Goal: Task Accomplishment & Management: Complete application form

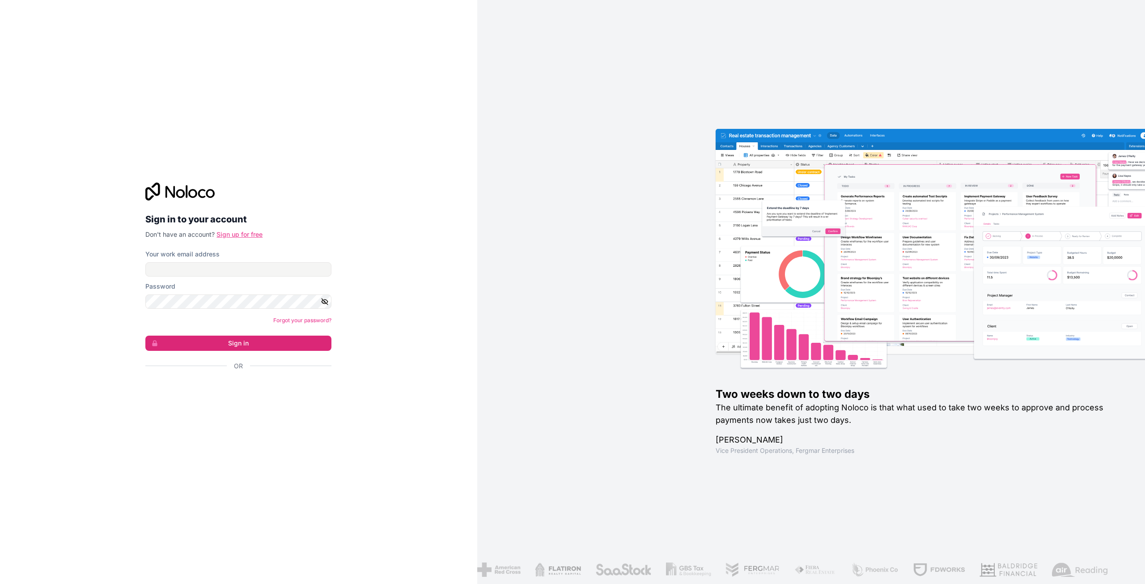
click at [233, 232] on link "Sign up for free" at bounding box center [240, 234] width 46 height 8
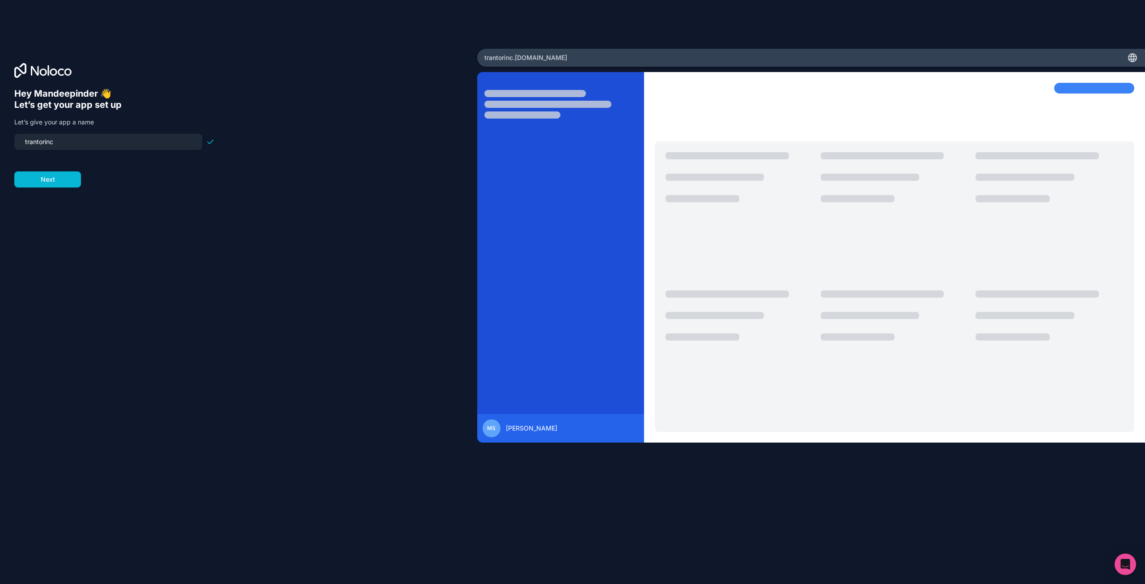
click at [65, 142] on input "trantorinc" at bounding box center [108, 142] width 177 height 13
drag, startPoint x: 69, startPoint y: 143, endPoint x: -37, endPoint y: 134, distance: 106.0
click at [0, 134] on html "Hey [PERSON_NAME] 👋 Let’s get your app set up Let’s give your app a name tranto…" at bounding box center [572, 292] width 1145 height 584
type input "timezap"
click at [48, 183] on button "Next" at bounding box center [47, 179] width 67 height 16
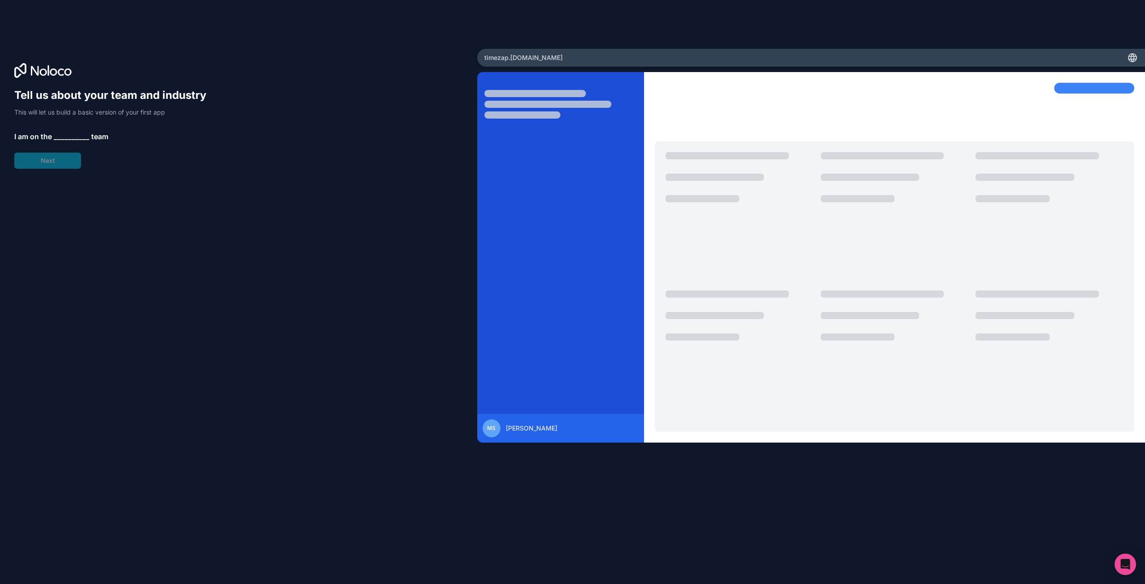
click at [74, 134] on span "__________" at bounding box center [72, 136] width 36 height 11
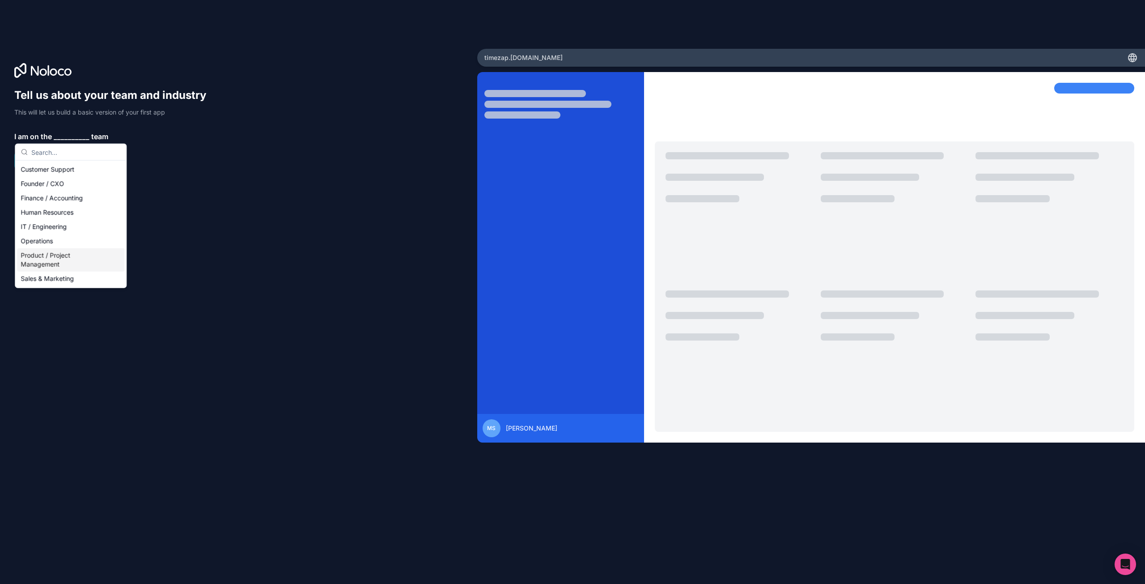
click at [68, 256] on div "Product / Project Management" at bounding box center [70, 259] width 107 height 23
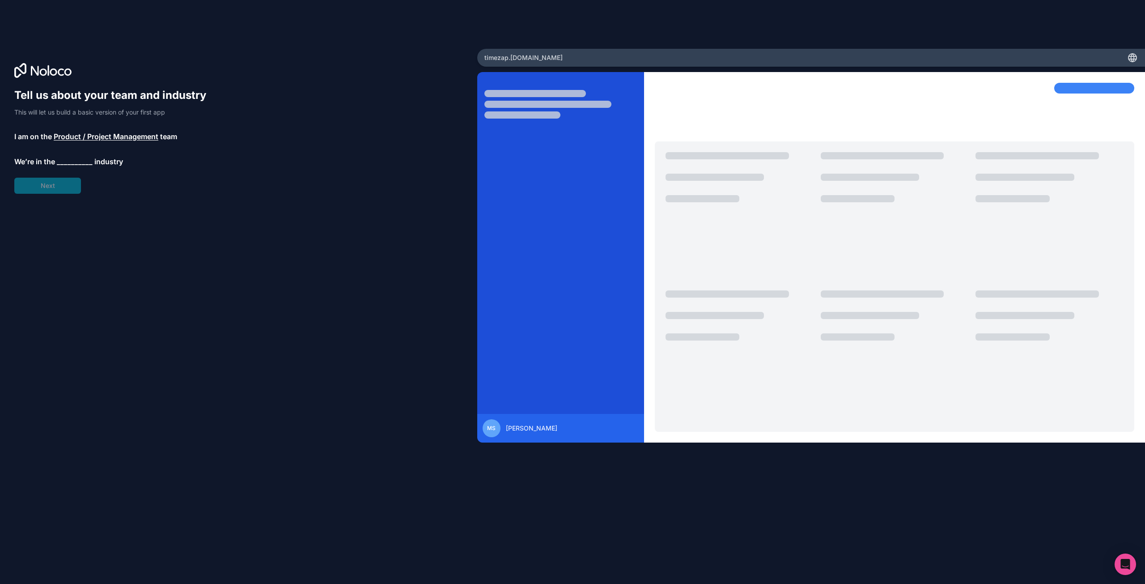
click at [73, 161] on span "__________" at bounding box center [75, 161] width 36 height 11
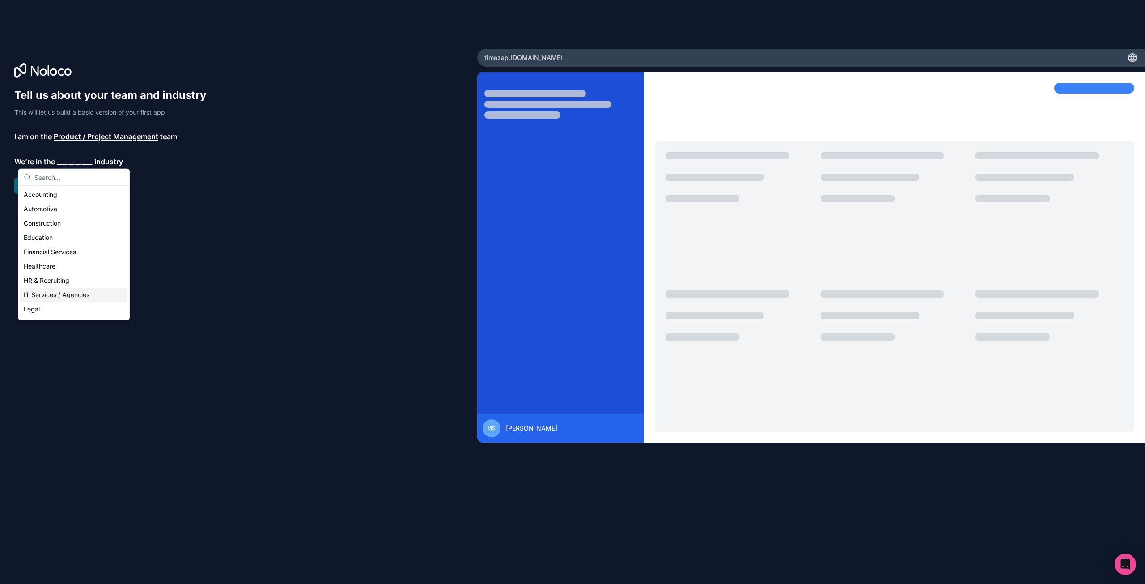
click at [72, 298] on div "IT Services / Agencies" at bounding box center [73, 295] width 107 height 14
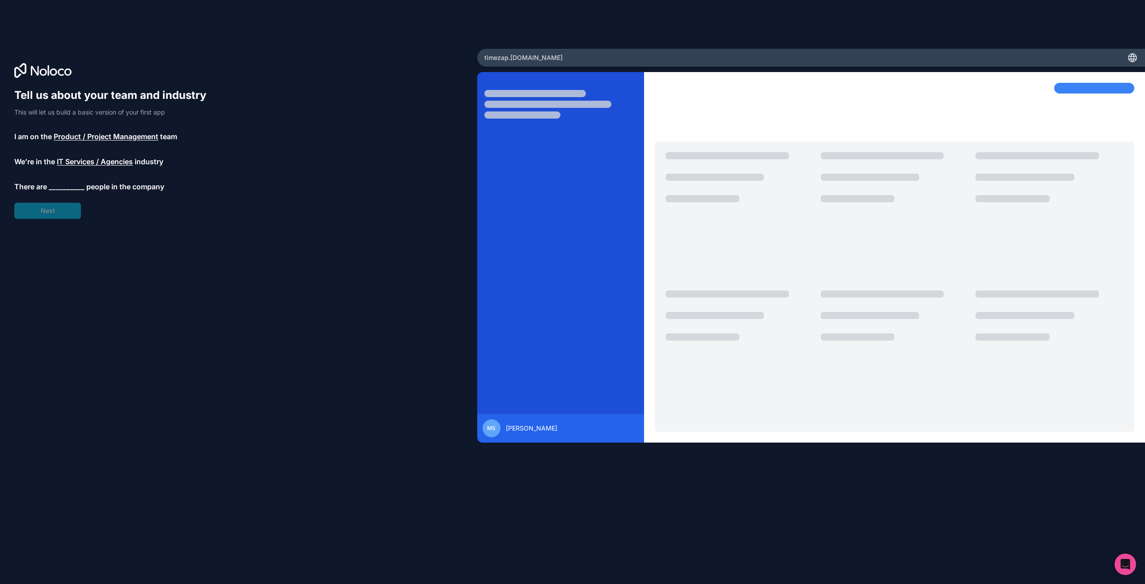
click at [77, 186] on span "__________" at bounding box center [67, 186] width 36 height 11
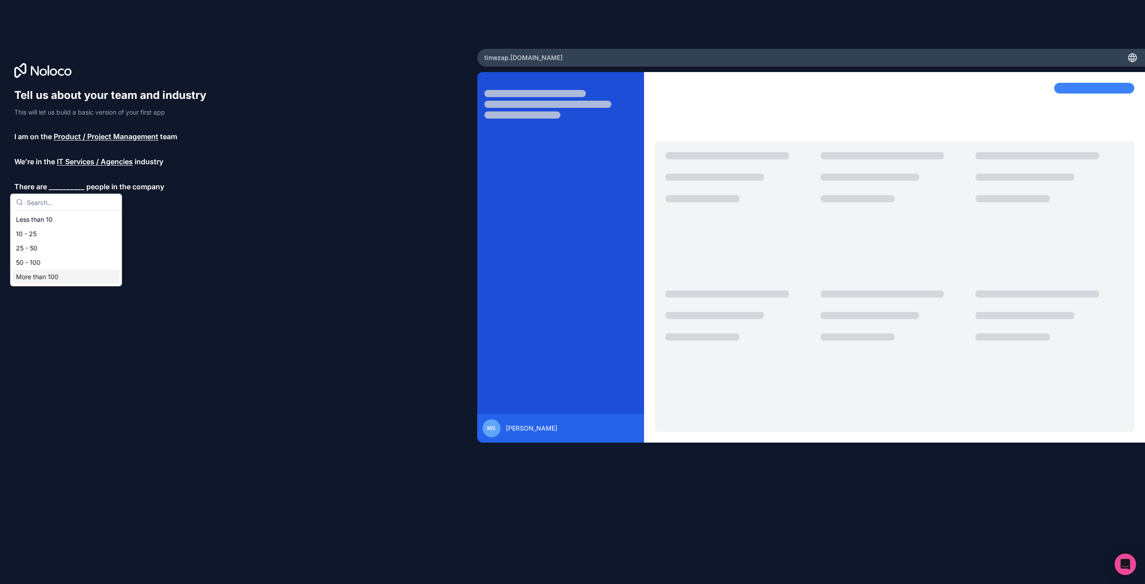
click at [77, 279] on div "More than 100" at bounding box center [66, 277] width 107 height 14
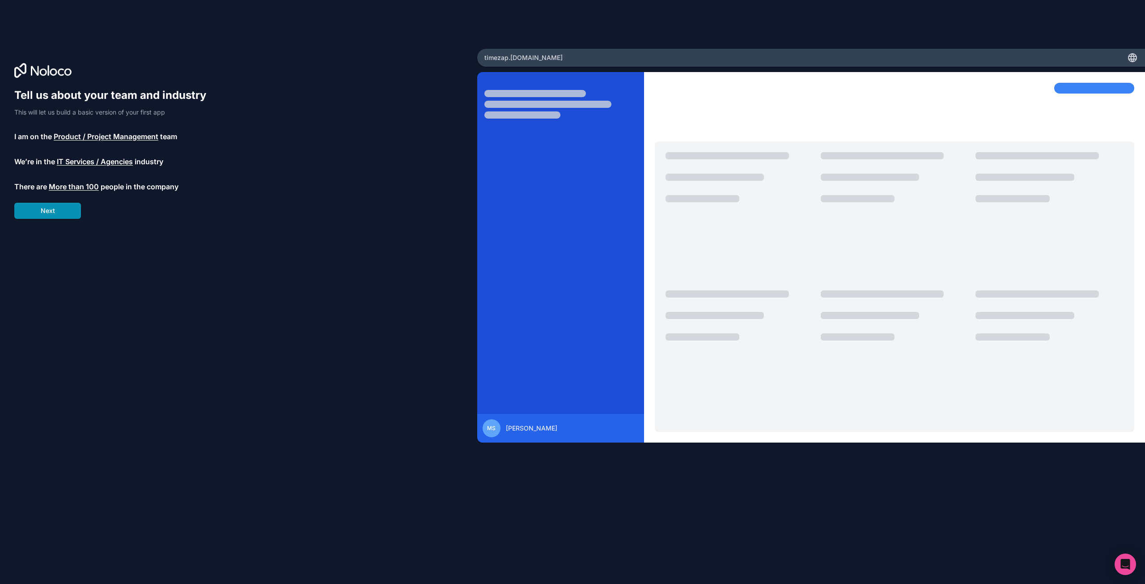
click at [65, 210] on button "Next" at bounding box center [47, 211] width 67 height 16
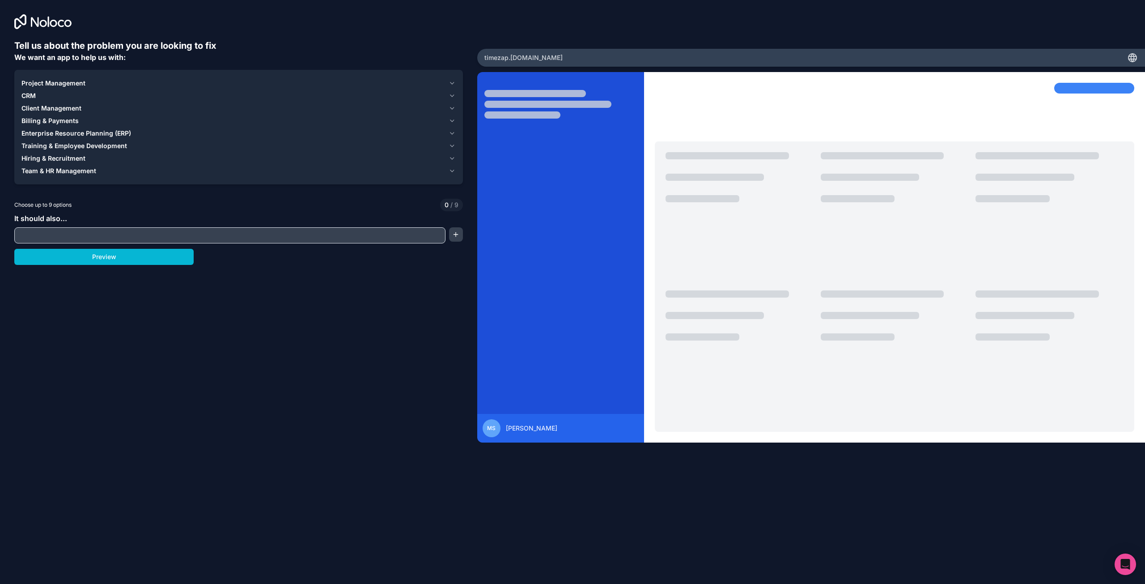
click at [454, 81] on icon "button" at bounding box center [452, 83] width 7 height 7
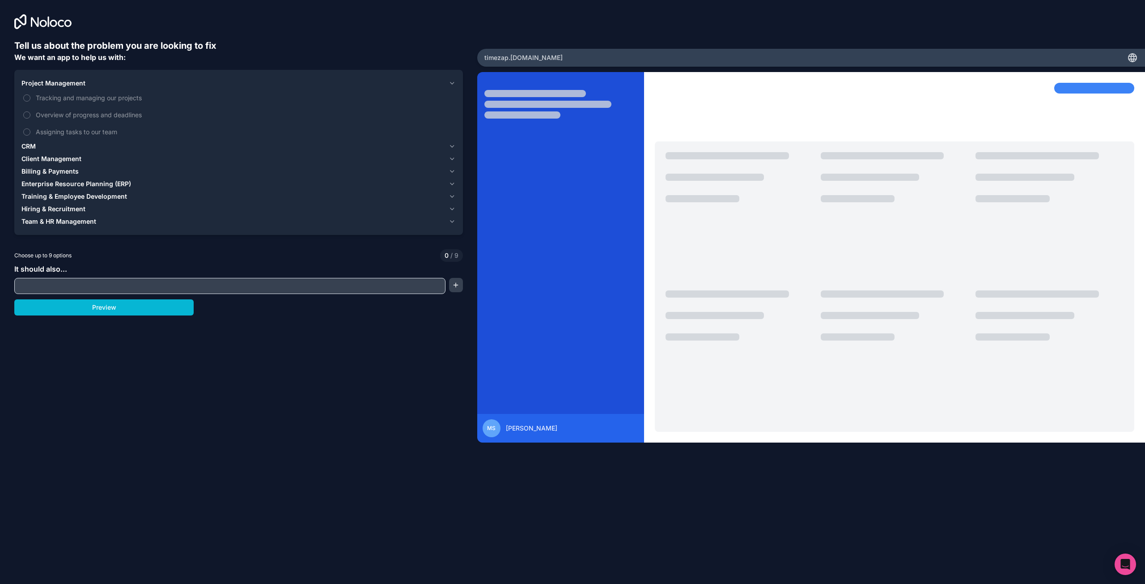
click at [452, 170] on icon "button" at bounding box center [452, 171] width 7 height 7
click at [451, 221] on icon "button" at bounding box center [453, 222] width 4 height 2
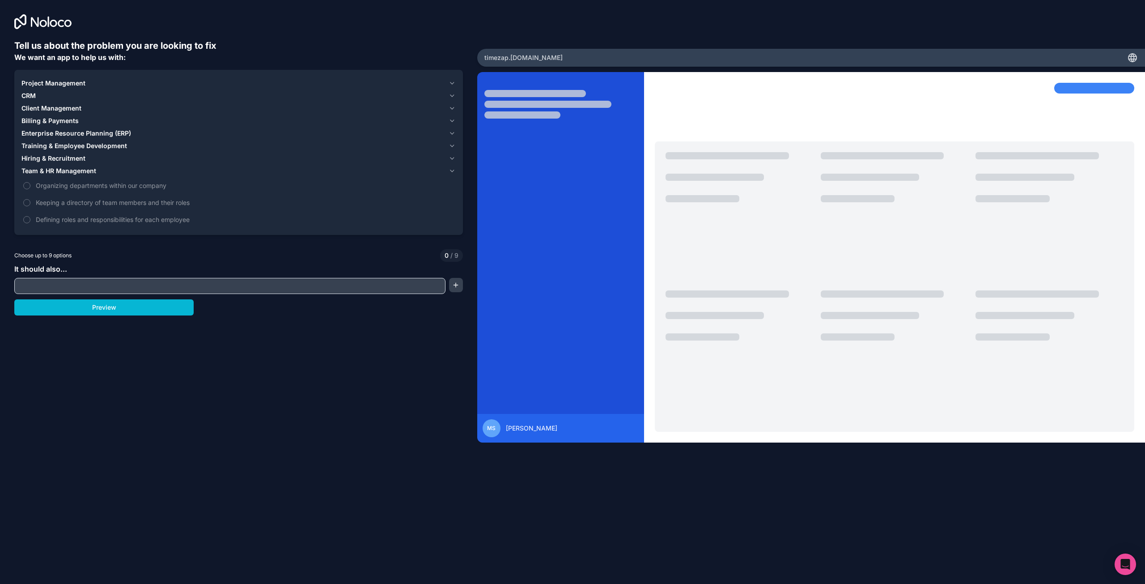
click at [451, 171] on icon "button" at bounding box center [453, 171] width 4 height 2
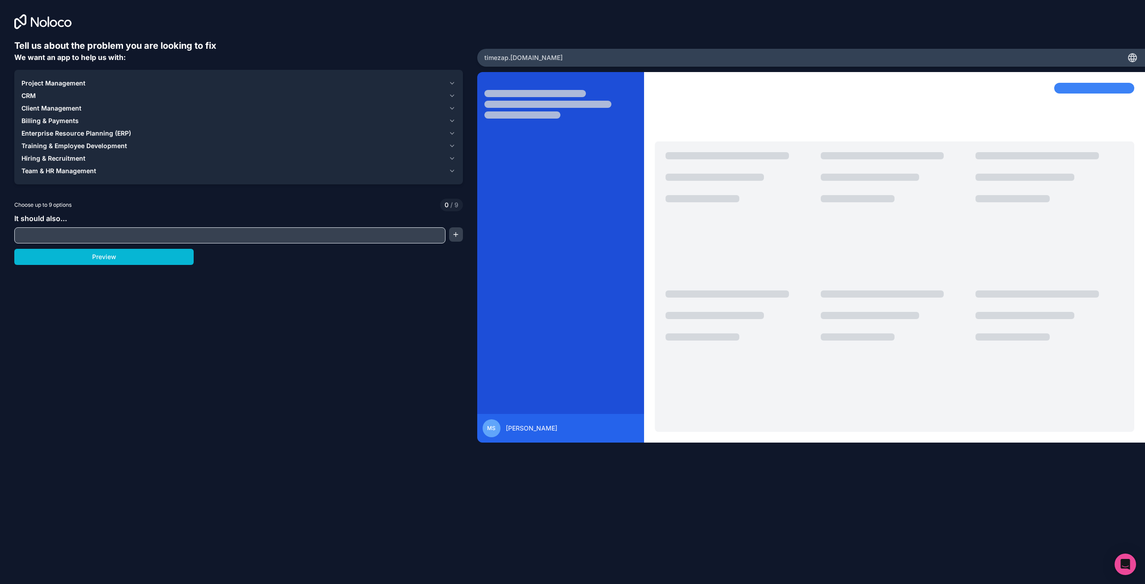
click at [454, 161] on icon "button" at bounding box center [452, 158] width 7 height 7
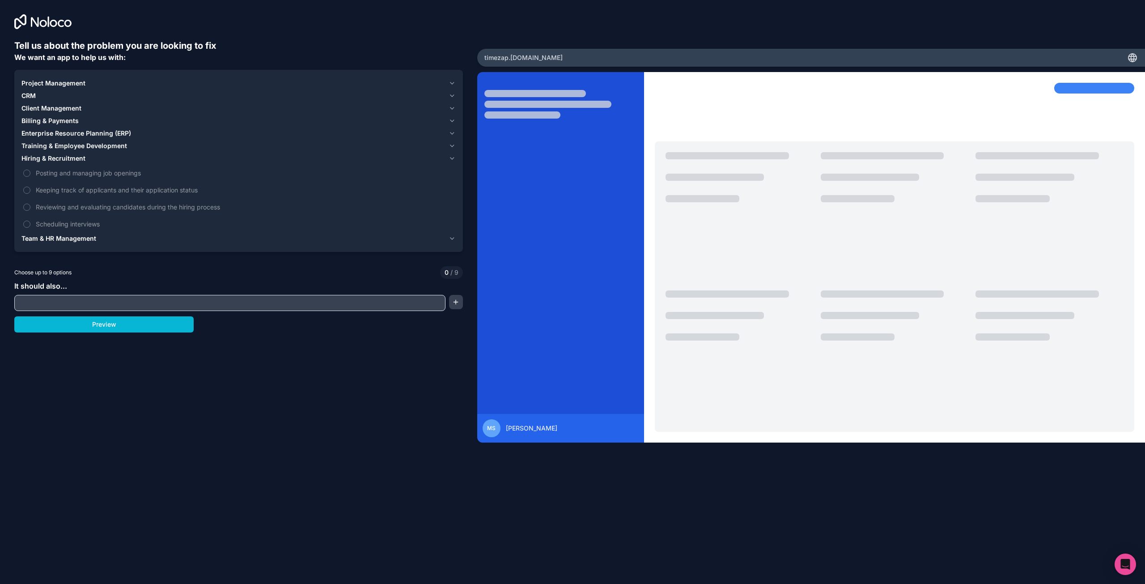
click at [453, 157] on icon "button" at bounding box center [452, 158] width 7 height 7
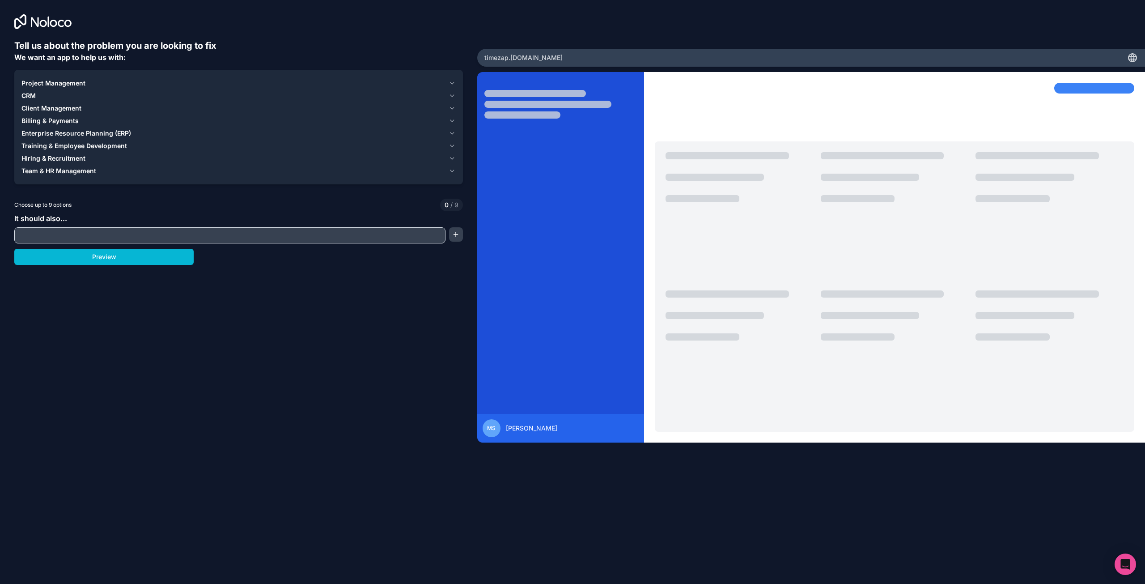
click at [453, 94] on icon "button" at bounding box center [452, 95] width 7 height 7
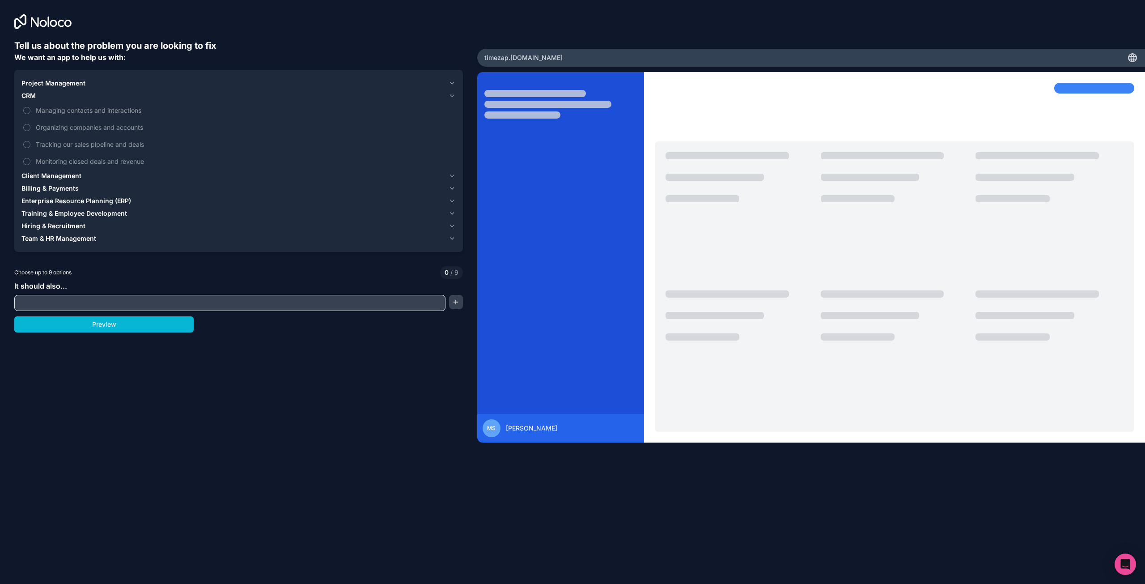
click at [453, 94] on icon "button" at bounding box center [452, 95] width 7 height 7
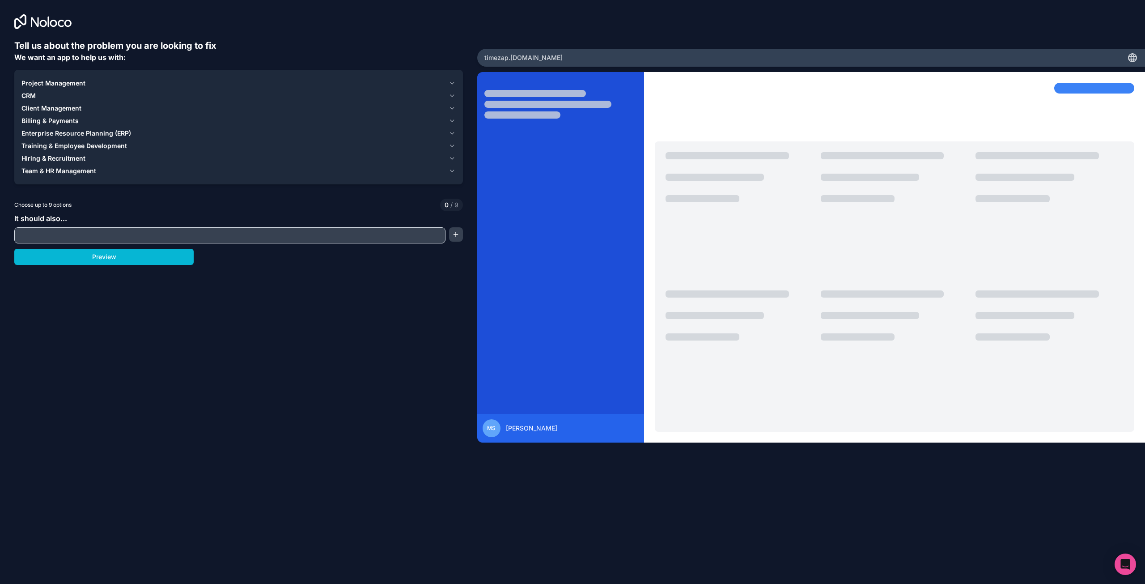
click at [452, 106] on icon "button" at bounding box center [452, 108] width 7 height 7
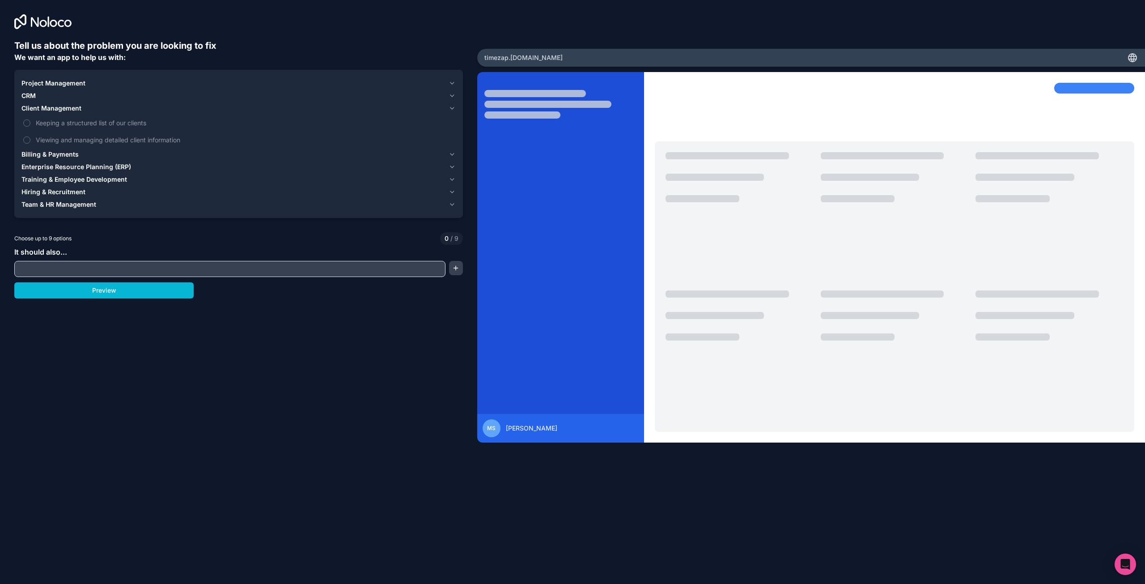
click at [452, 106] on icon "button" at bounding box center [452, 108] width 7 height 7
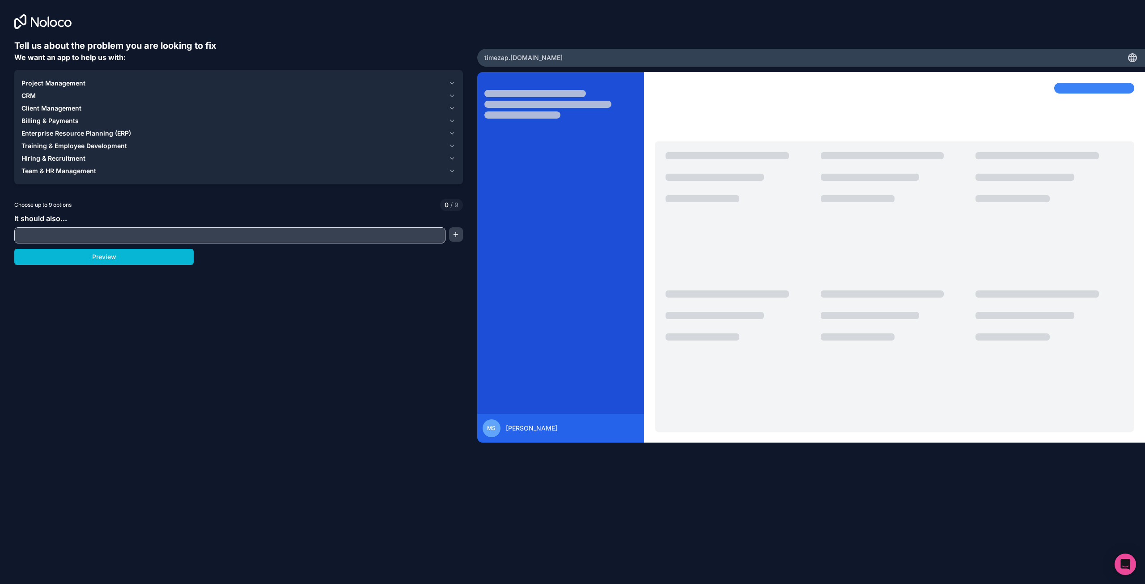
click at [454, 85] on icon "button" at bounding box center [452, 83] width 7 height 7
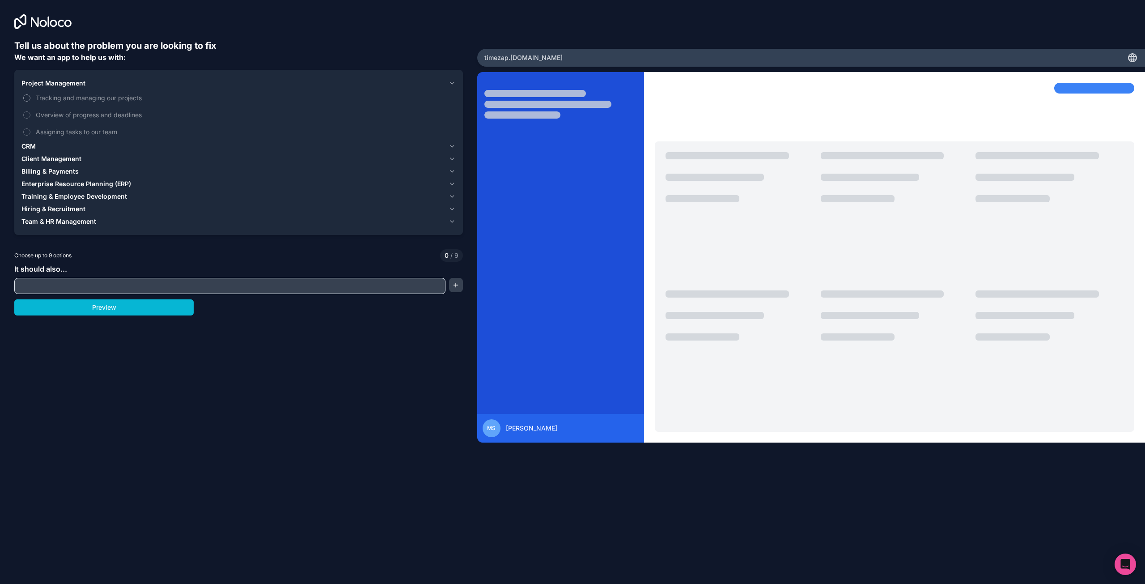
click at [111, 99] on span "Tracking and managing our projects" at bounding box center [245, 97] width 418 height 9
click at [30, 99] on button "Tracking and managing our projects" at bounding box center [26, 97] width 7 height 7
click at [142, 283] on input "text" at bounding box center [230, 286] width 427 height 13
paste input "create the "TimeZap" timesheet application designed specifically for Gen Z tech…"
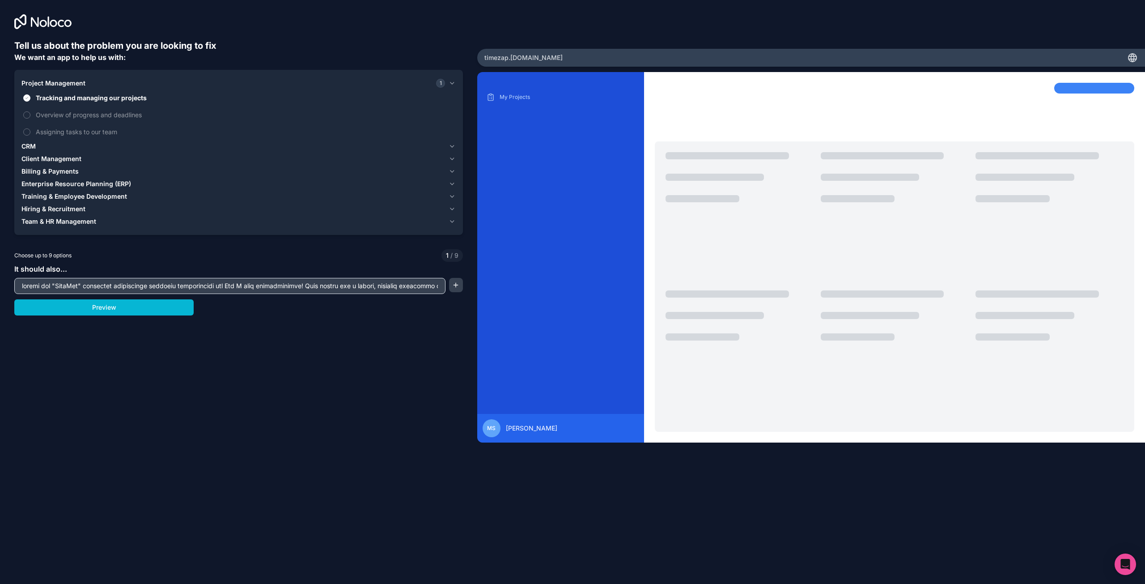
scroll to position [0, 3031]
type input "create the "TimeZap" timesheet application designed specifically for Gen Z tech…"
click at [457, 288] on button "button" at bounding box center [456, 285] width 14 height 14
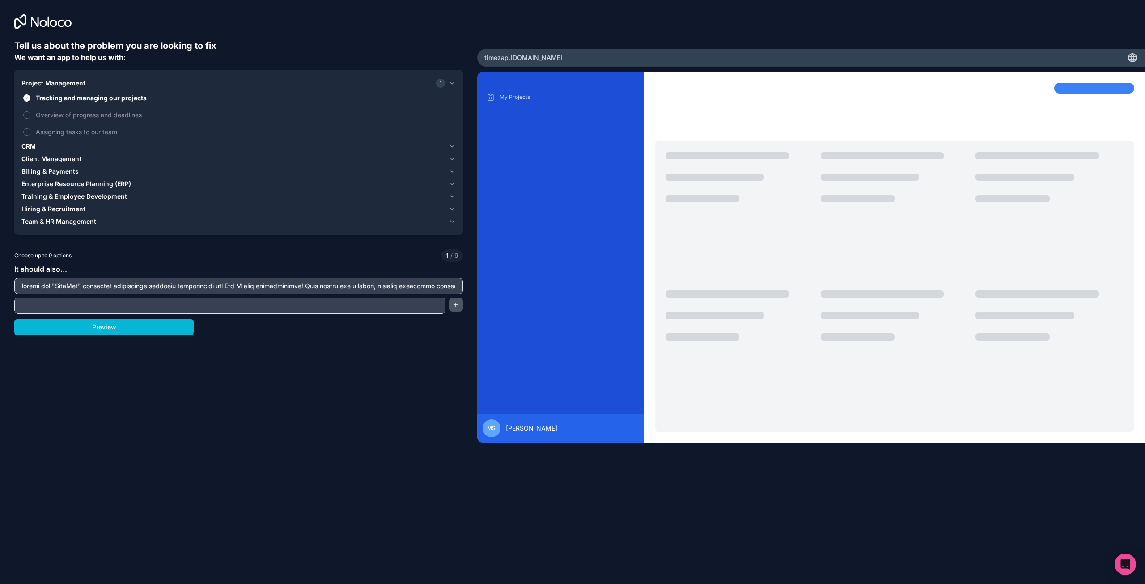
click at [455, 306] on button "button" at bounding box center [456, 305] width 14 height 14
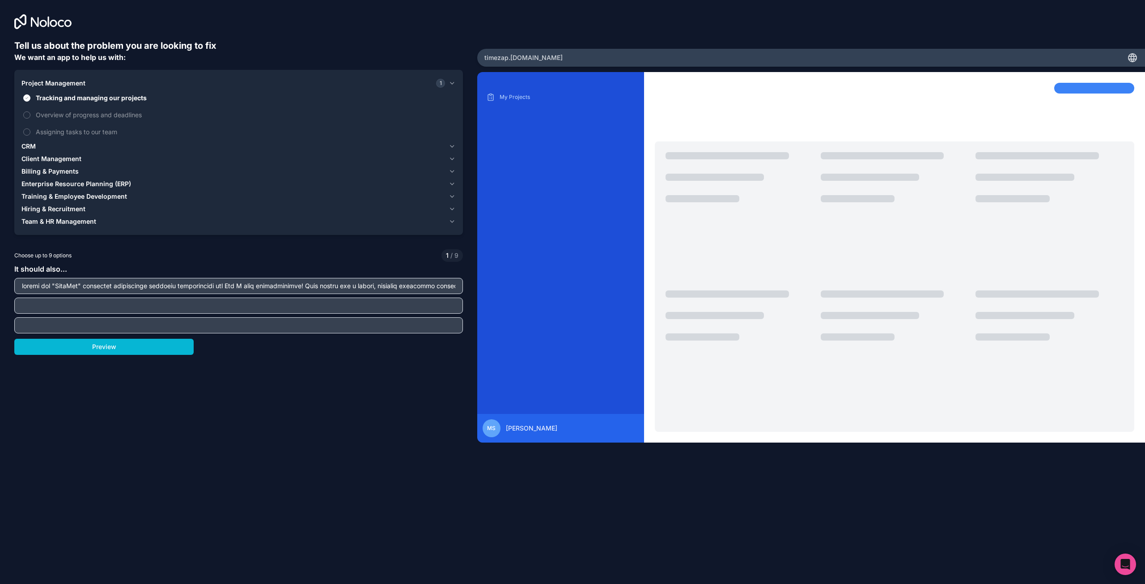
paste input "Here is the list of daily activities - Daily Sprint meetings Internal Communica…"
type input "Here is the list of daily activities - Daily Sprint meetings Internal Communica…"
click at [298, 289] on input "text" at bounding box center [239, 286] width 444 height 13
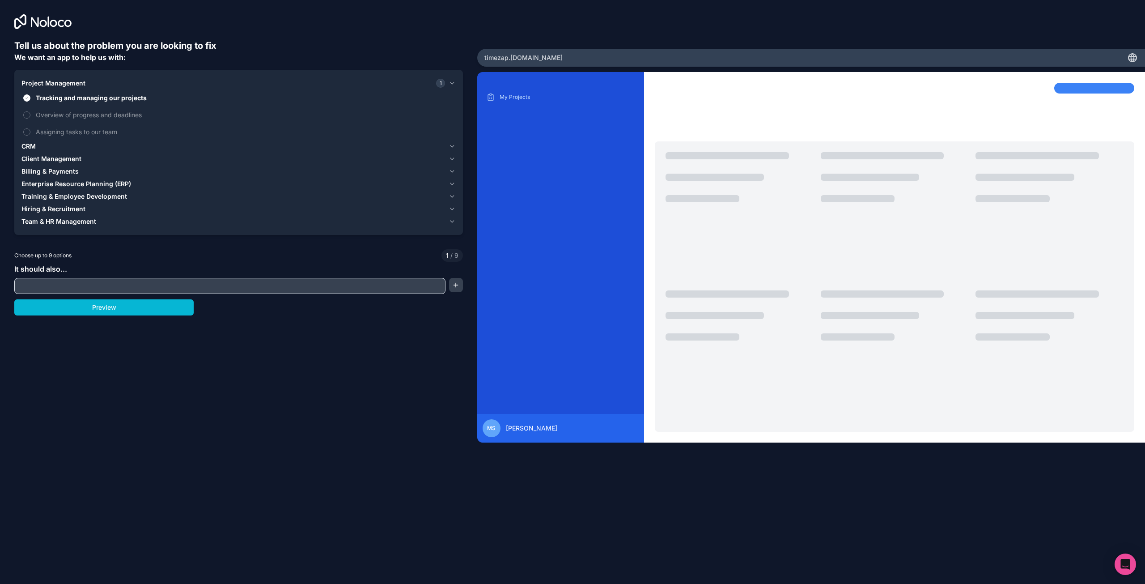
paste input "create the "TimeZap" timesheet application designed specifically for Gen Z tech…"
type input "create the "TimeZap" timesheet application designed specifically for Gen Z tech…"
click at [456, 286] on button "button" at bounding box center [456, 285] width 14 height 14
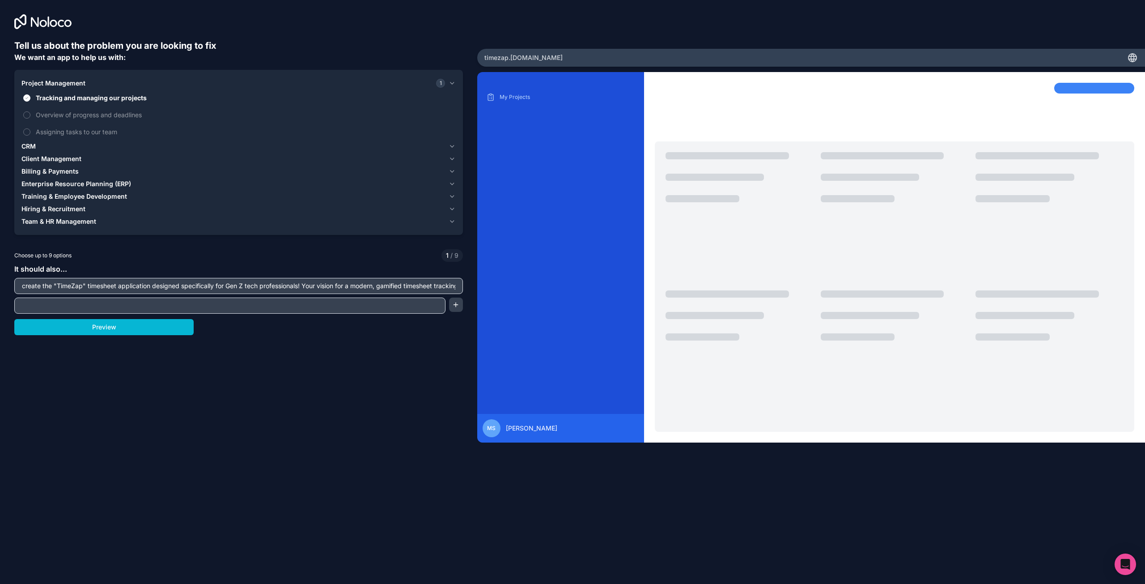
click at [336, 306] on input "text" at bounding box center [230, 305] width 427 height 13
paste input "Key features I'll implement in this first version: Role-specific dashboards (De…"
type input "Key features I'll implement in this first version: Role-specific dashboards (De…"
click at [459, 305] on button "button" at bounding box center [456, 305] width 14 height 14
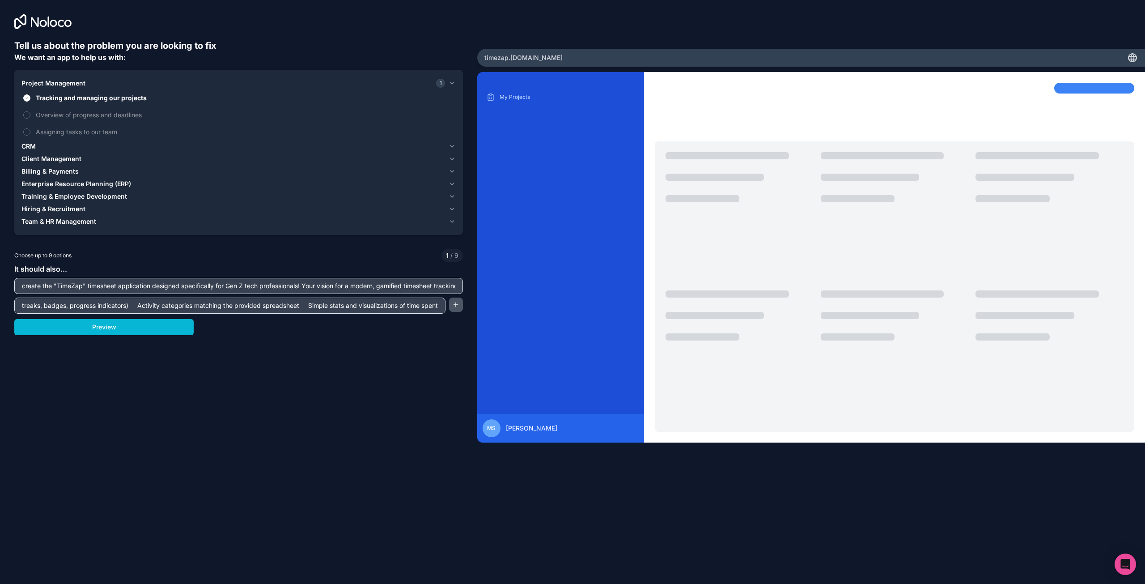
scroll to position [0, 0]
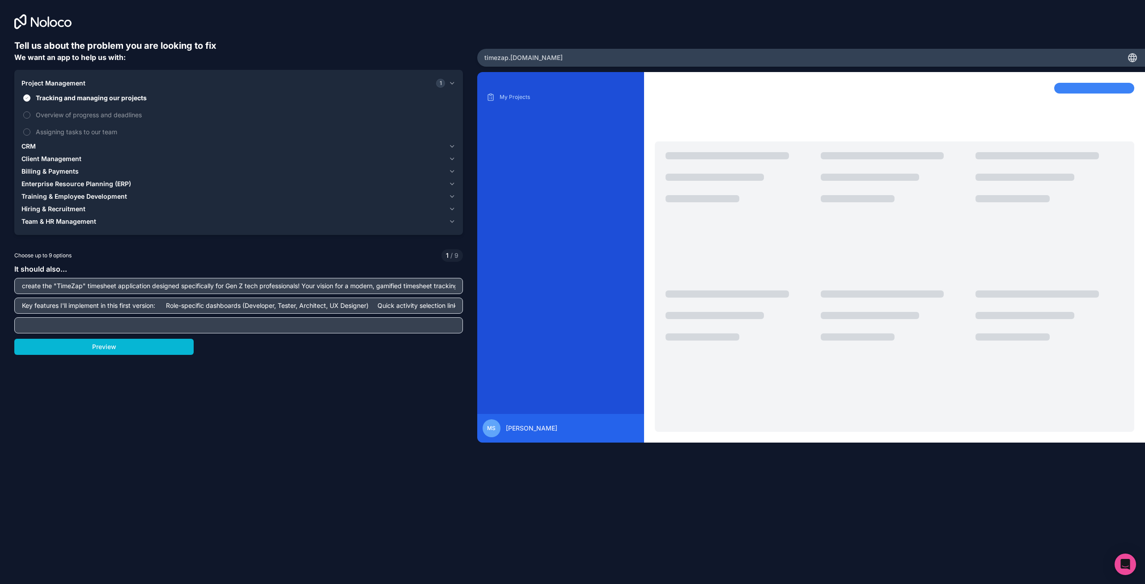
click at [220, 328] on input "text" at bounding box center [239, 325] width 444 height 13
paste input "Here is the list of daily activities - Daily Sprint meetings Internal Communica…"
type input "Here is the list of daily activities - Daily Sprint meetings Internal Communica…"
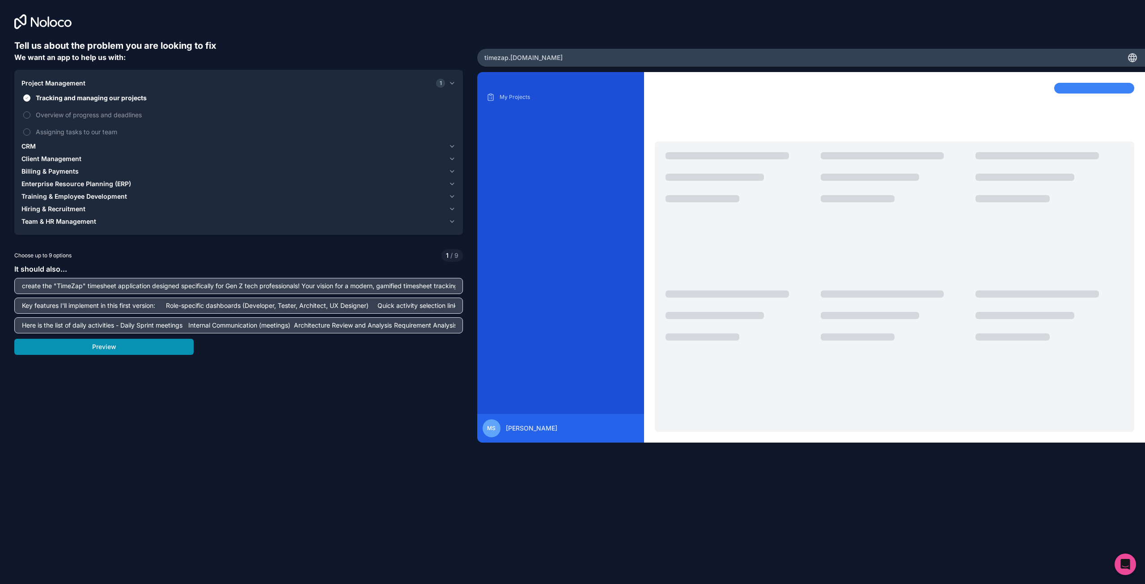
click at [43, 348] on button "Preview" at bounding box center [103, 347] width 179 height 16
click at [26, 116] on button "Overview of progress and deadlines" at bounding box center [26, 114] width 7 height 7
click at [24, 131] on button "Assigning tasks to our team" at bounding box center [26, 131] width 7 height 7
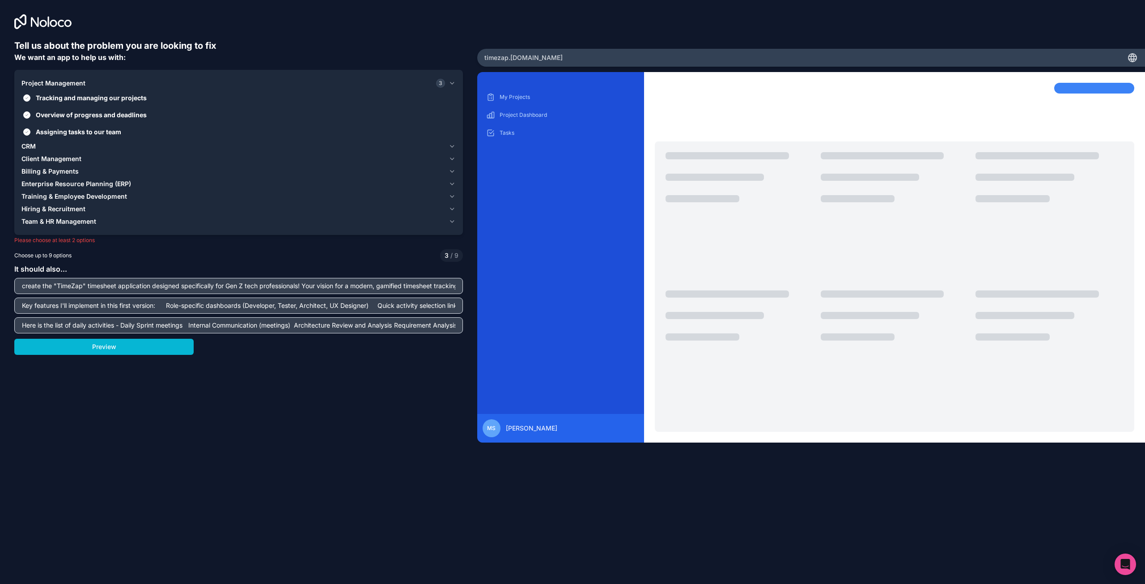
click at [451, 170] on icon "button" at bounding box center [452, 171] width 7 height 7
click at [26, 151] on button "Creating and sending invoices easily" at bounding box center [26, 152] width 7 height 7
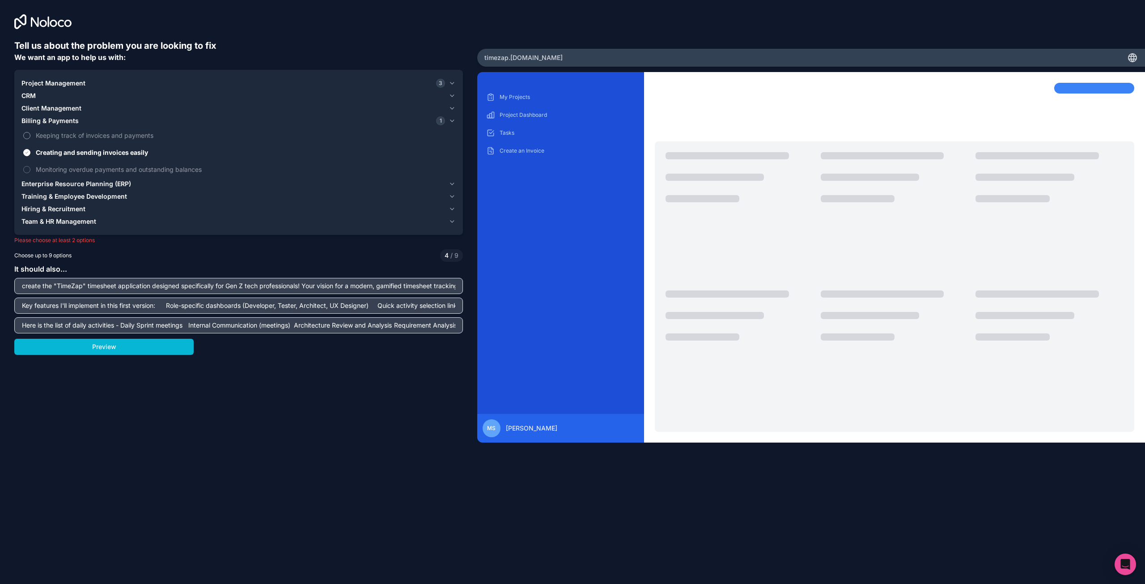
click at [28, 136] on button "Keeping track of invoices and payments" at bounding box center [26, 135] width 7 height 7
click at [451, 181] on icon "button" at bounding box center [452, 183] width 7 height 7
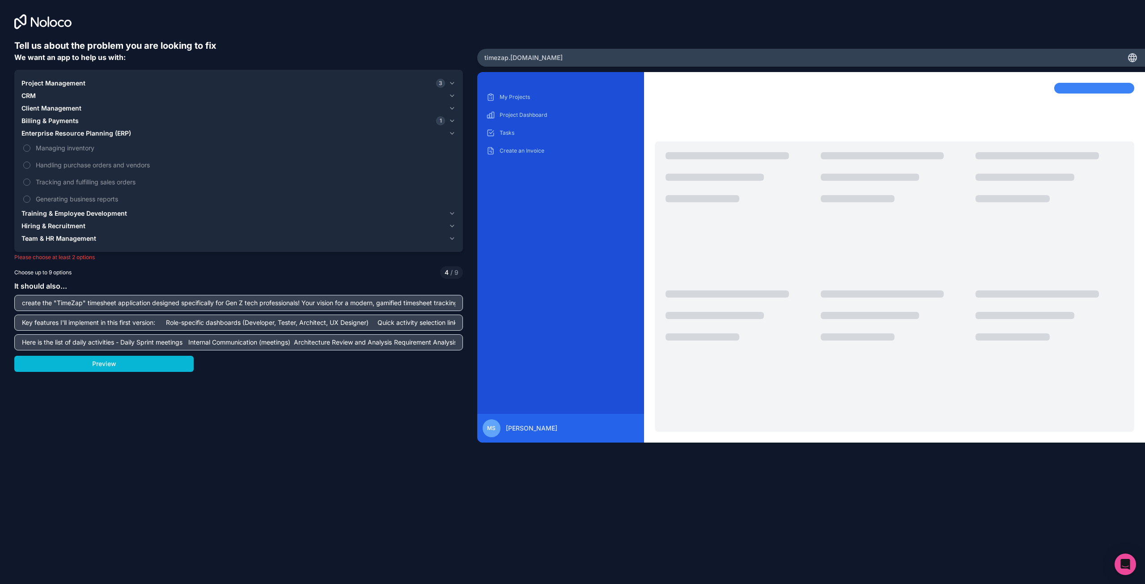
click at [455, 213] on icon "button" at bounding box center [452, 213] width 7 height 7
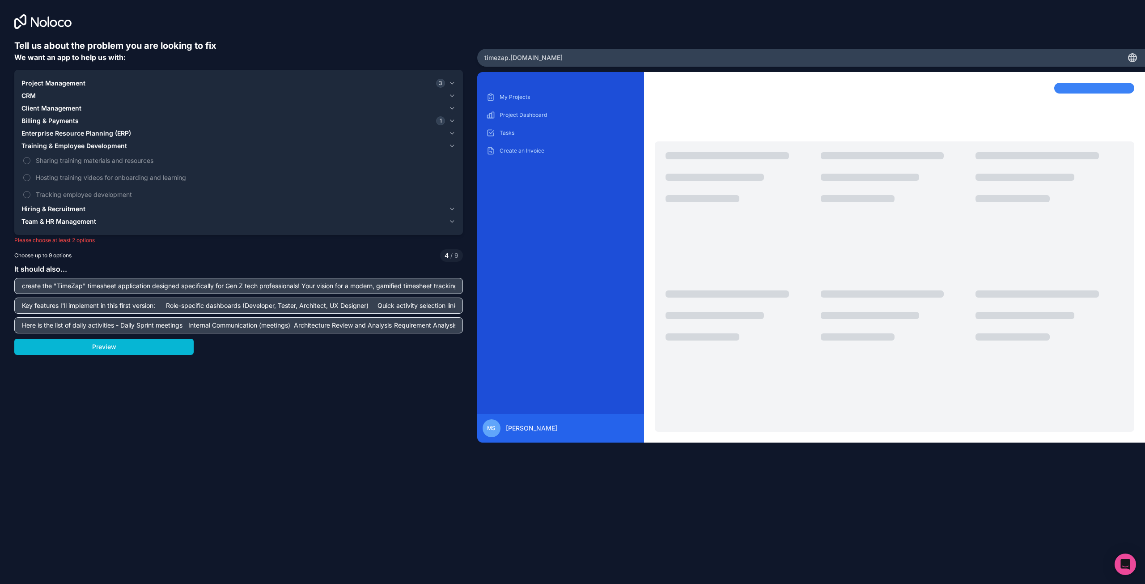
click at [452, 208] on icon "button" at bounding box center [452, 208] width 7 height 7
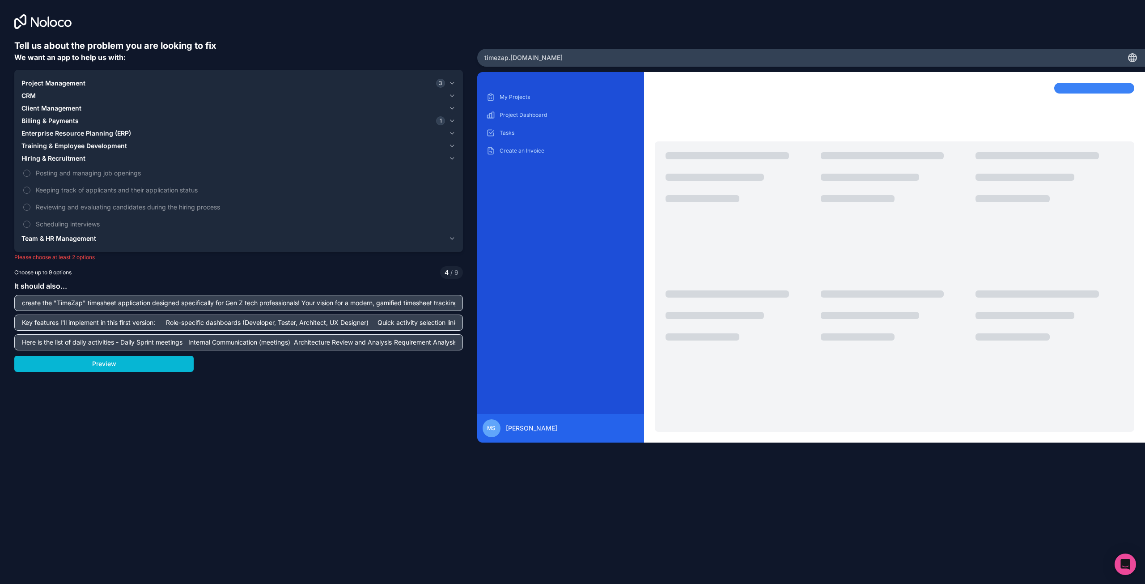
click at [453, 238] on icon "button" at bounding box center [452, 238] width 7 height 7
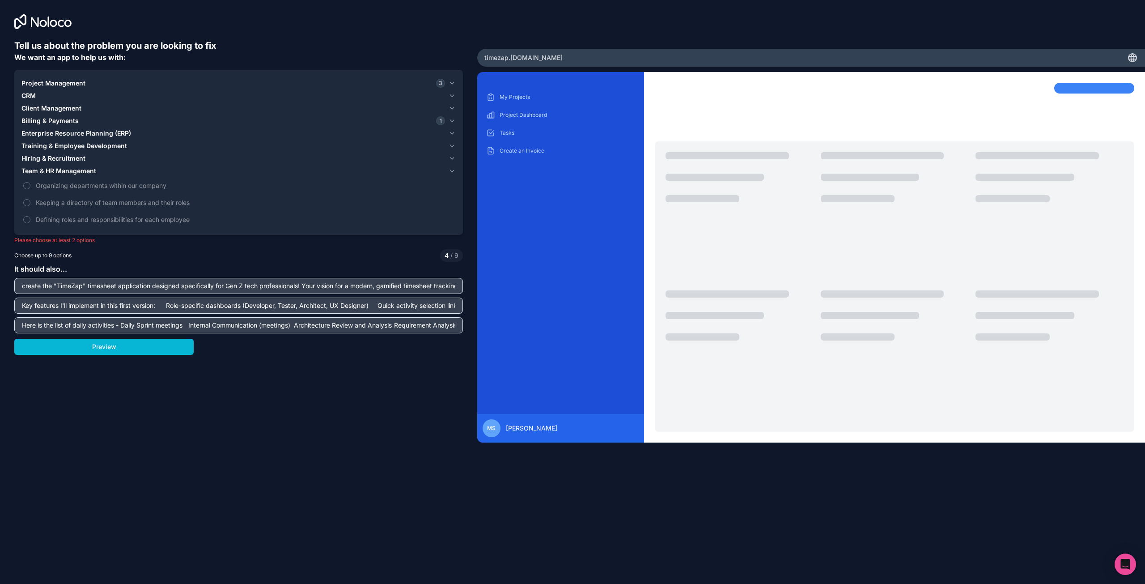
click at [451, 95] on icon "button" at bounding box center [453, 96] width 4 height 2
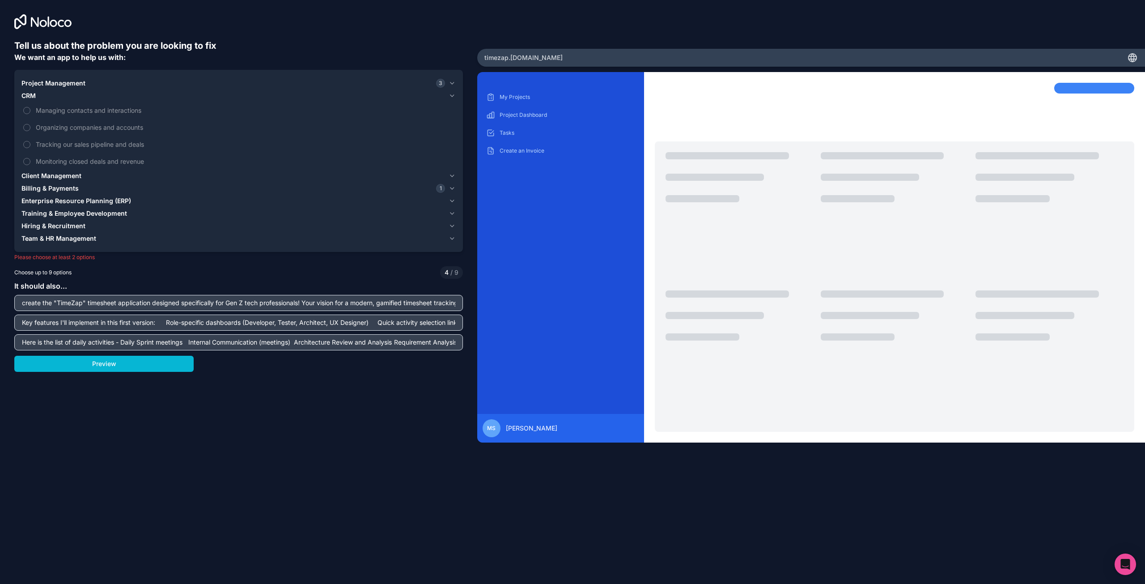
click at [452, 97] on icon "button" at bounding box center [453, 96] width 4 height 2
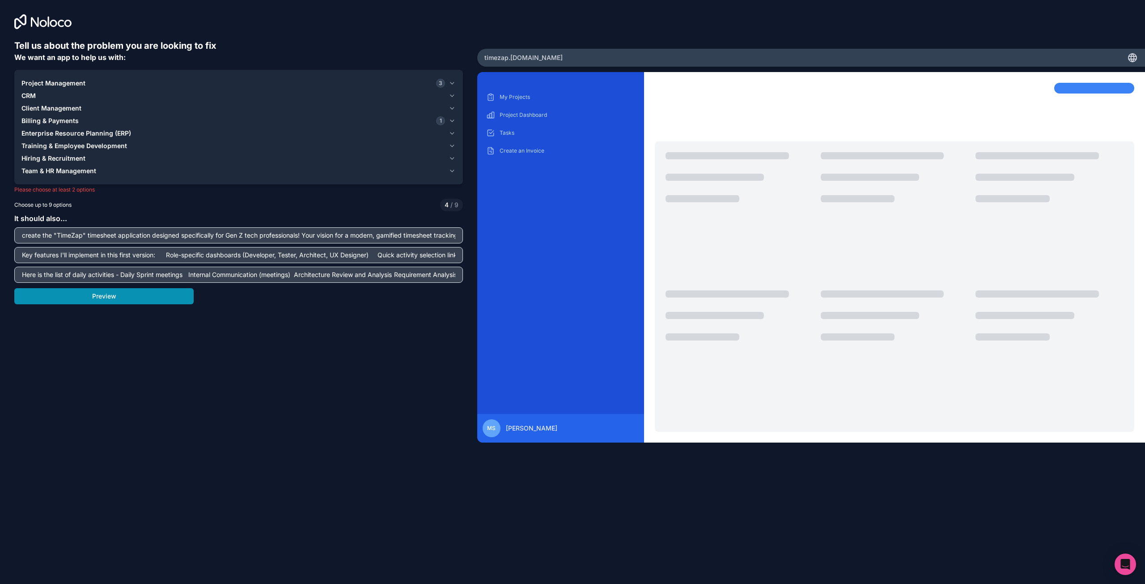
click at [130, 294] on button "Preview" at bounding box center [103, 296] width 179 height 16
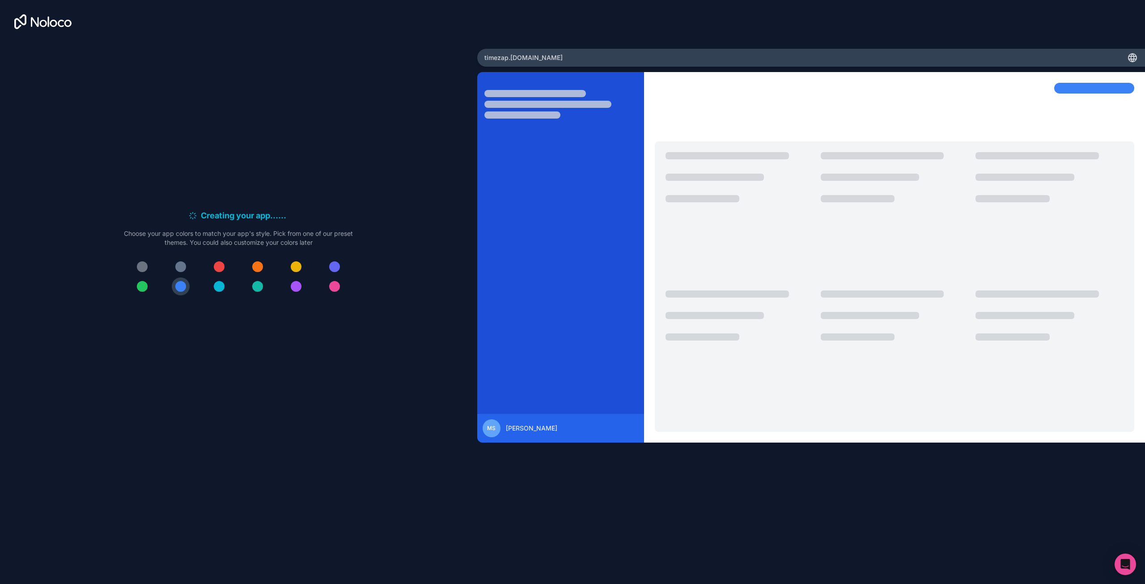
click at [182, 266] on div at bounding box center [180, 266] width 11 height 11
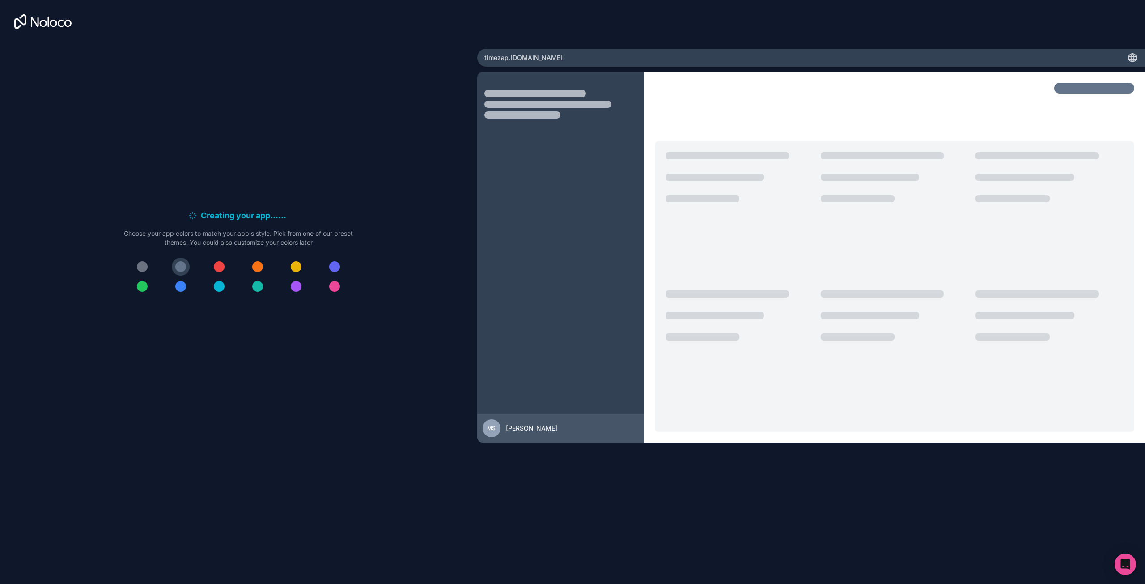
click at [183, 287] on div at bounding box center [180, 286] width 11 height 11
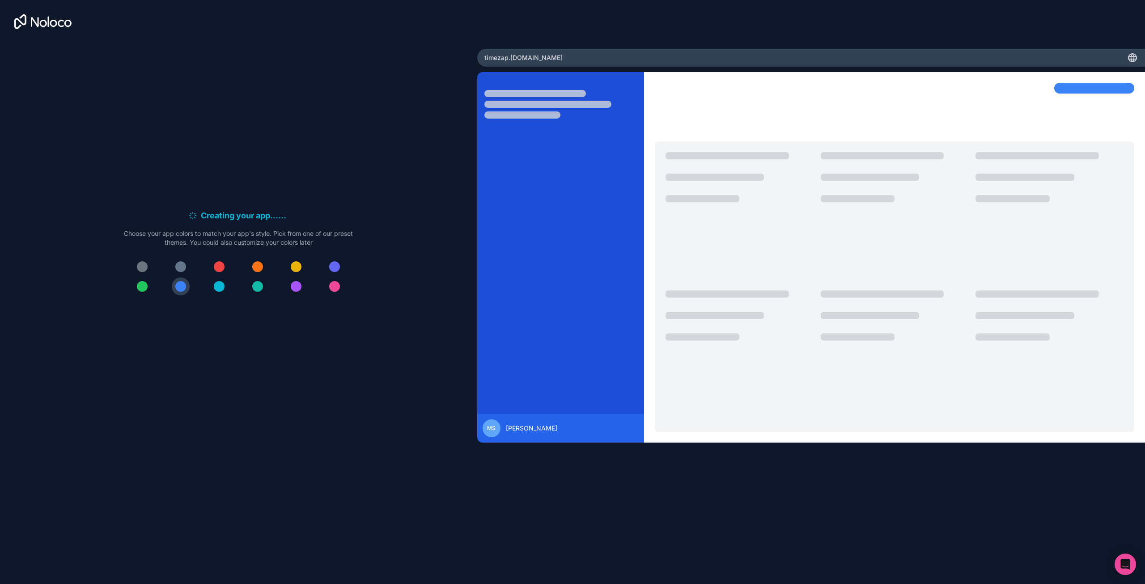
click at [299, 288] on div at bounding box center [296, 286] width 11 height 11
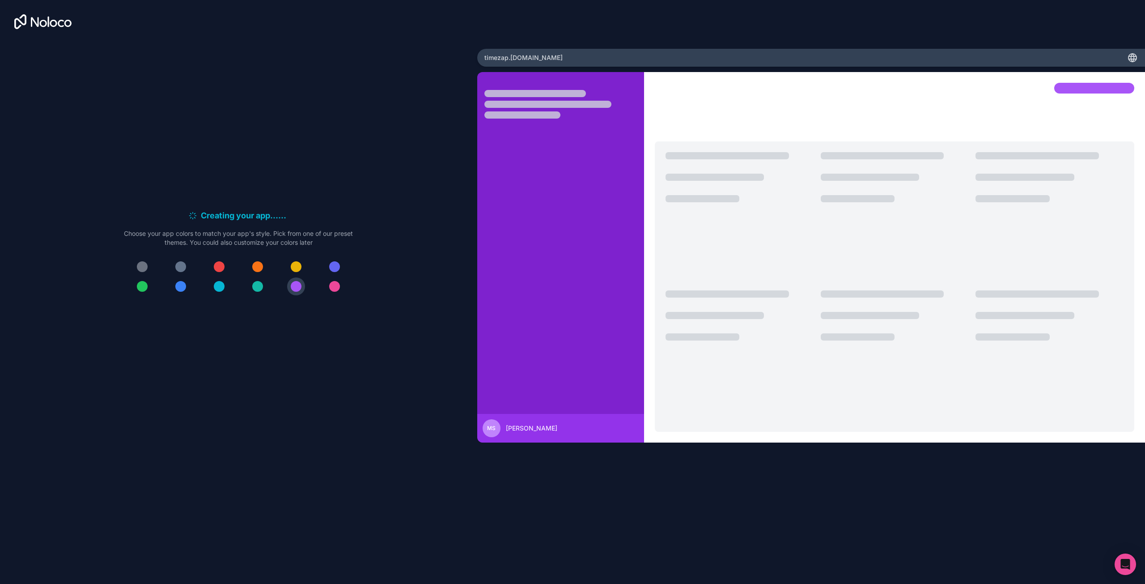
click at [338, 268] on div at bounding box center [334, 266] width 11 height 11
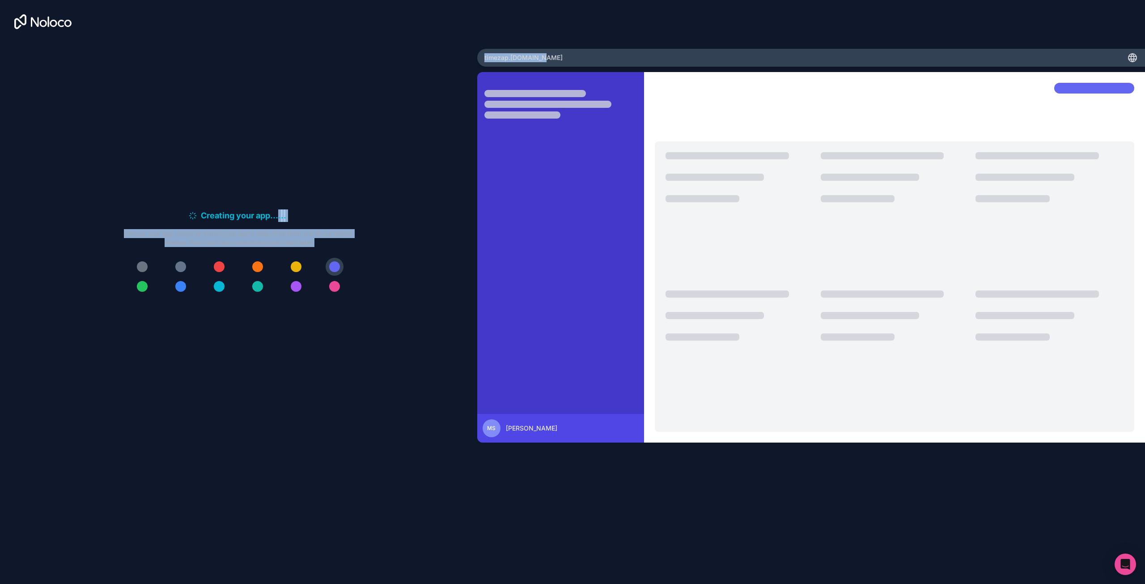
drag, startPoint x: 554, startPoint y: 59, endPoint x: 473, endPoint y: 54, distance: 80.7
click at [473, 54] on div "Creating your app... . . . Meanwhile, let's personalize it! Choose your app col…" at bounding box center [572, 292] width 1145 height 584
click at [559, 58] on div "timezap .[DOMAIN_NAME]" at bounding box center [811, 58] width 668 height 18
drag, startPoint x: 549, startPoint y: 58, endPoint x: 483, endPoint y: 58, distance: 65.8
click at [483, 58] on div "timezap .[DOMAIN_NAME]" at bounding box center [811, 58] width 668 height 18
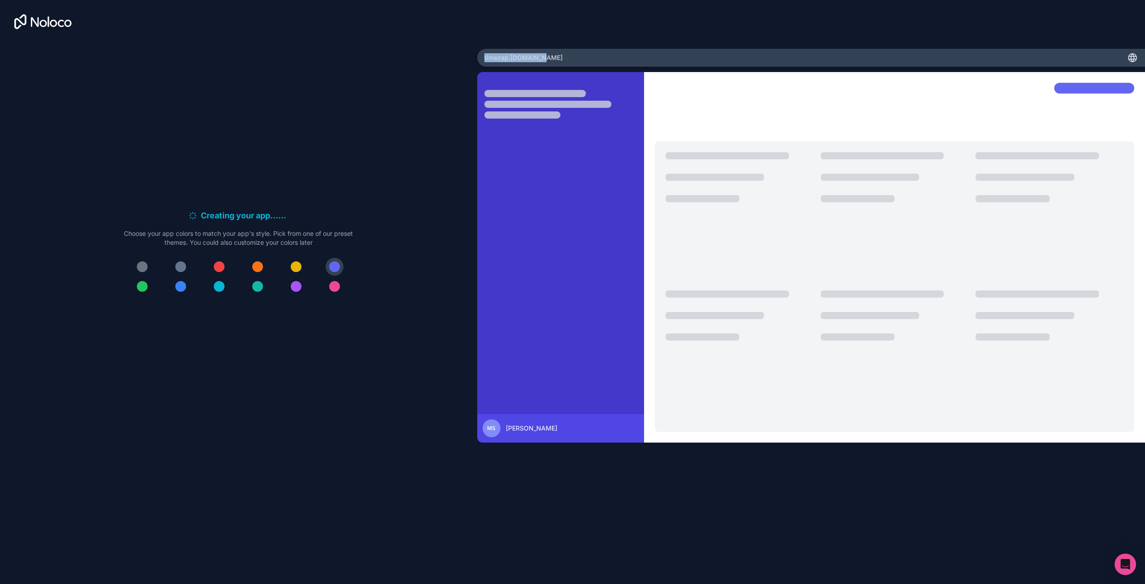
copy span "timezap .[DOMAIN_NAME]"
